Goal: Information Seeking & Learning: Learn about a topic

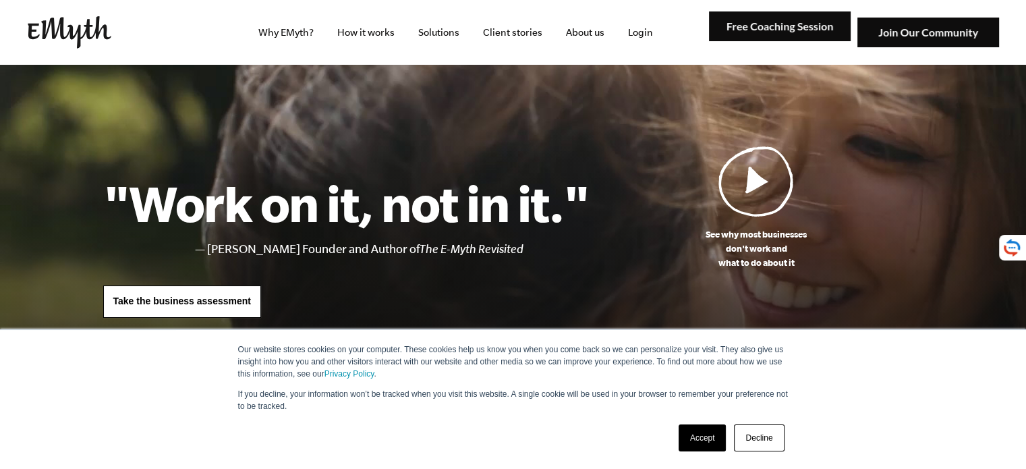
click at [766, 206] on img at bounding box center [756, 181] width 76 height 71
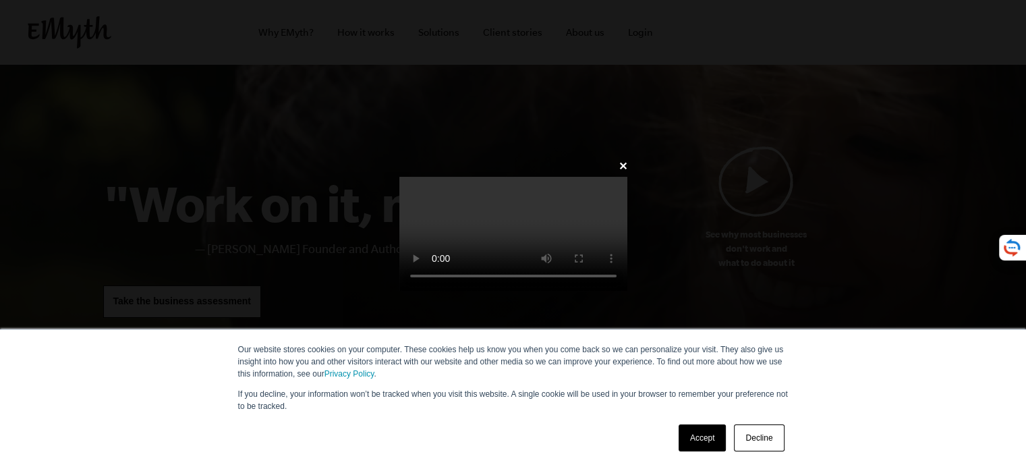
click at [770, 434] on link "Decline" at bounding box center [759, 437] width 50 height 27
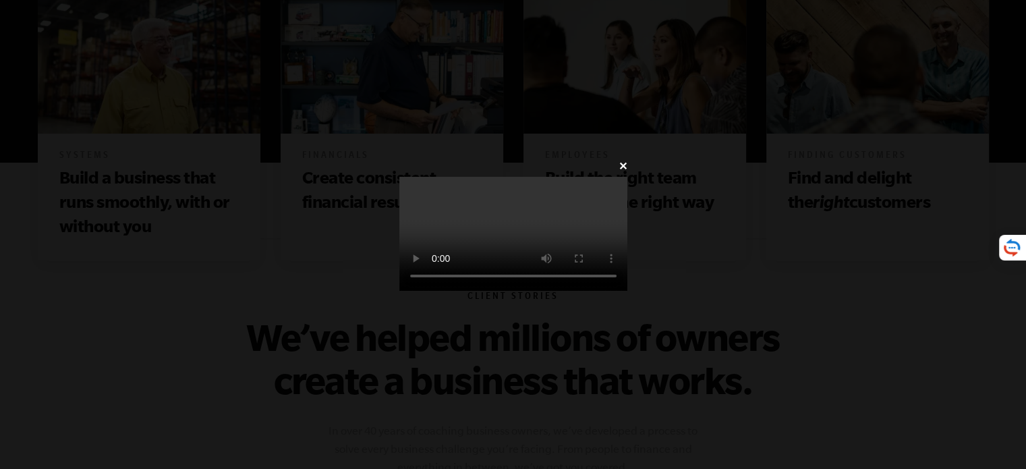
scroll to position [820, 0]
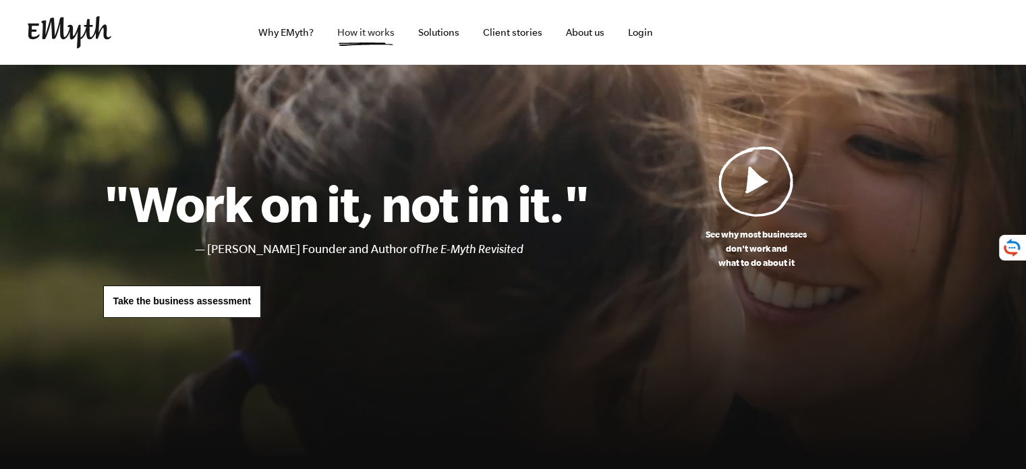
click at [363, 56] on link "How it works" at bounding box center [365, 32] width 79 height 65
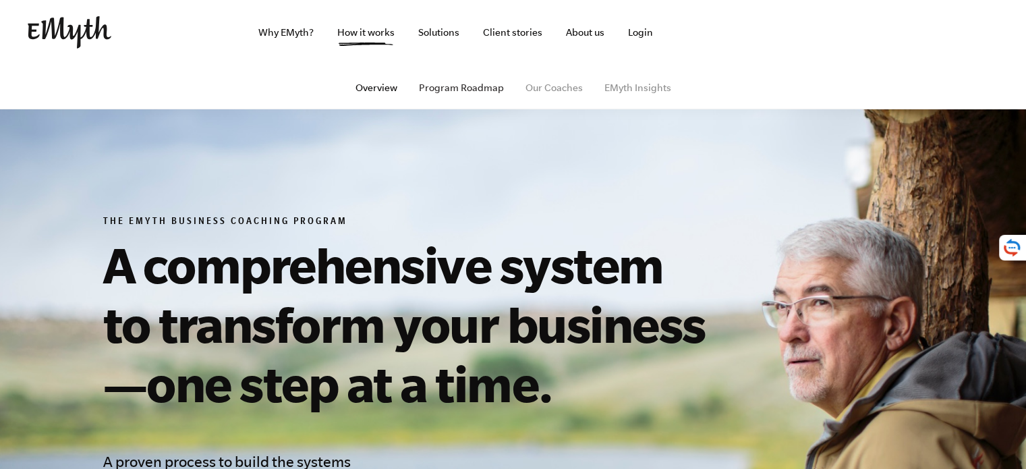
click at [473, 87] on link "Program Roadmap" at bounding box center [461, 87] width 85 height 11
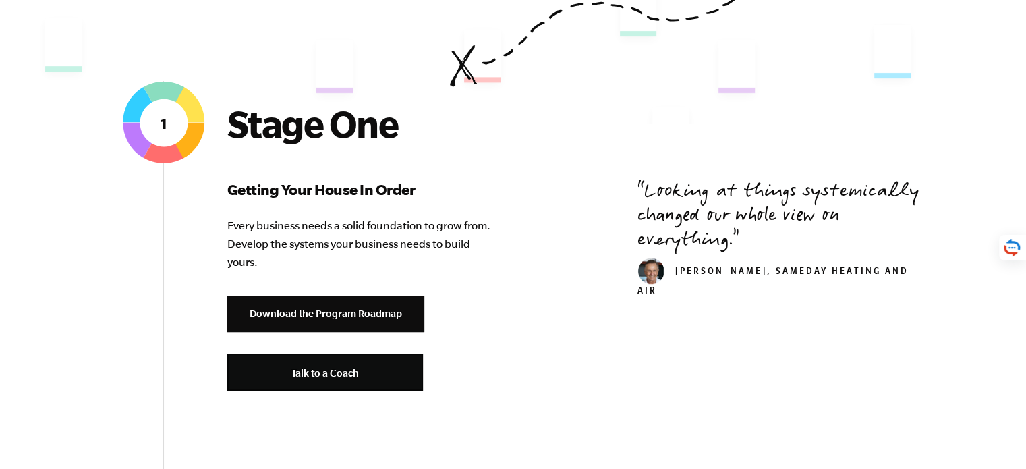
scroll to position [445, 0]
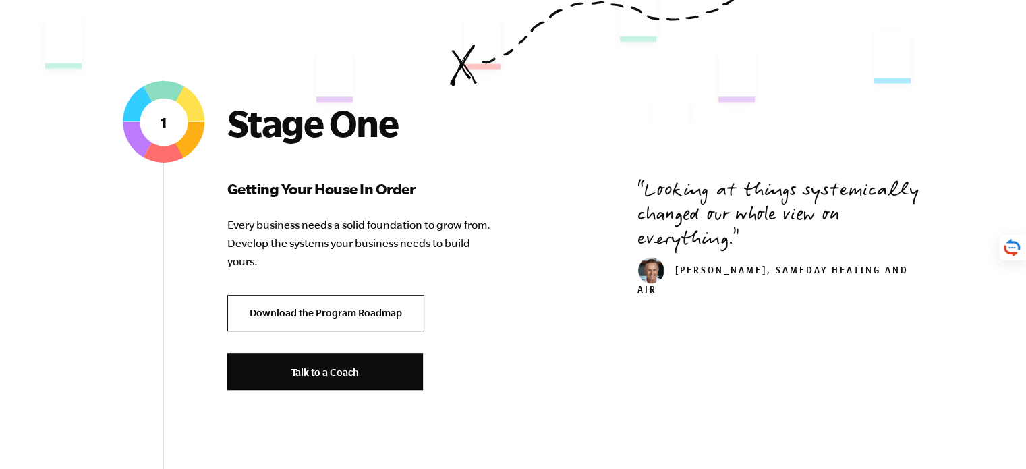
click at [295, 319] on link "Download the Program Roadmap" at bounding box center [325, 313] width 197 height 37
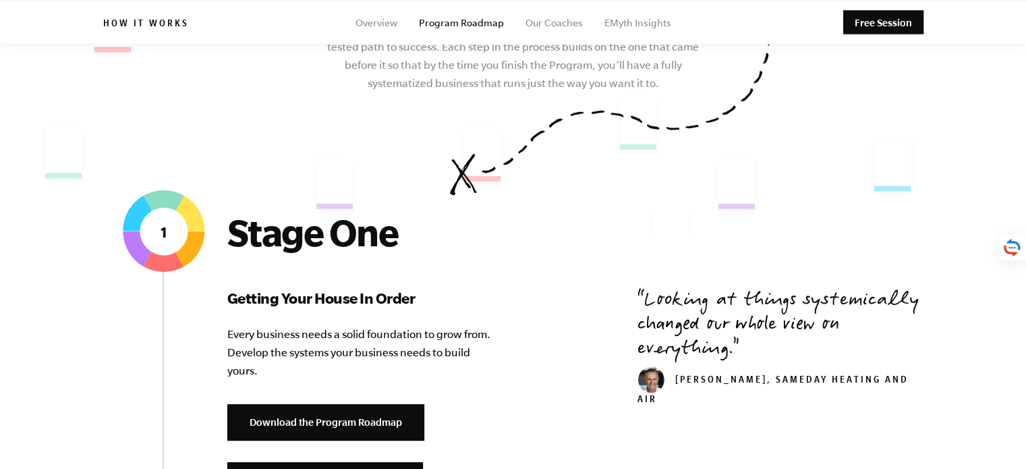
scroll to position [329, 0]
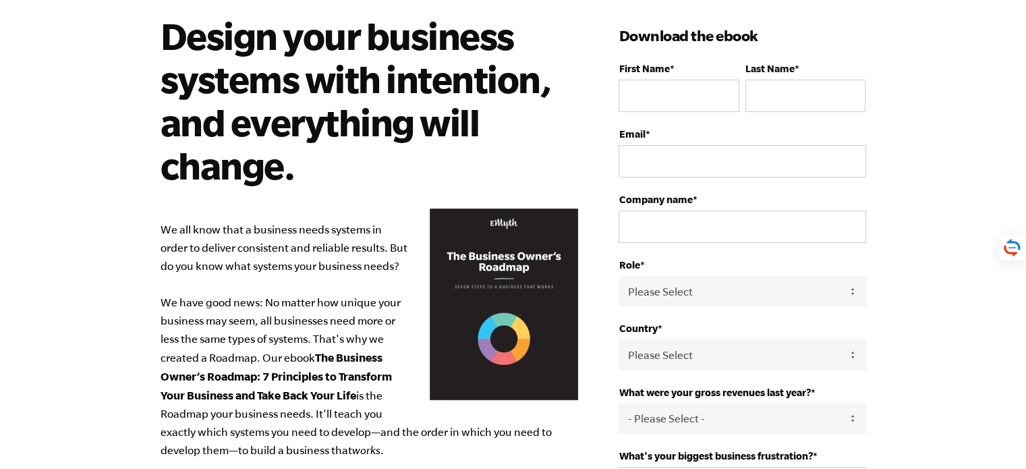
scroll to position [54, 0]
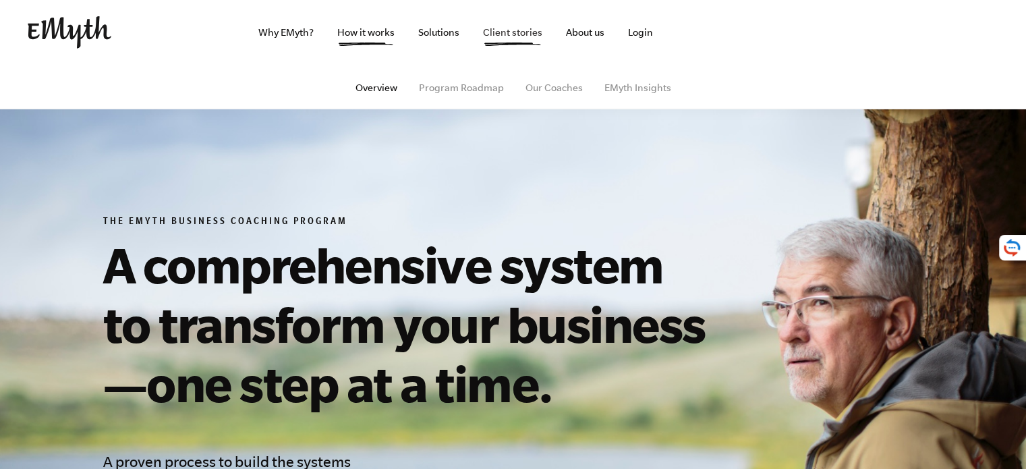
click at [496, 45] on link "Client stories" at bounding box center [512, 32] width 81 height 65
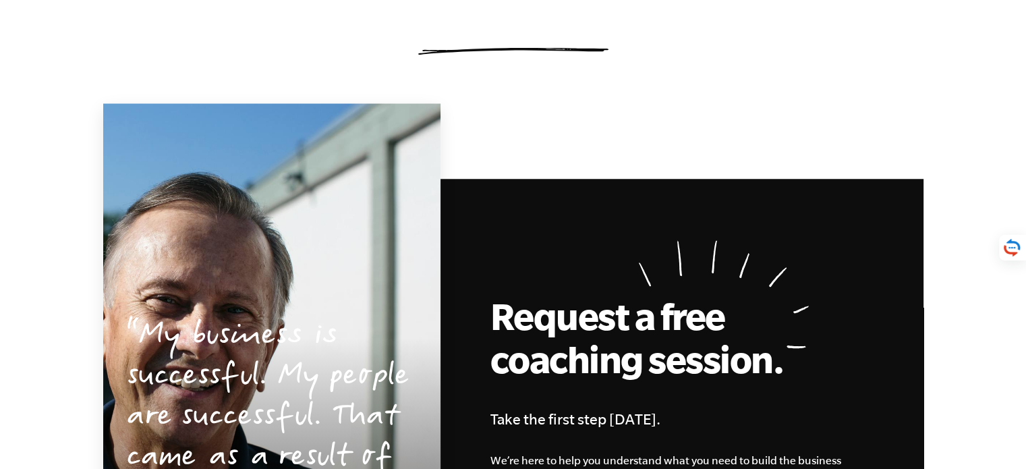
scroll to position [1372, 0]
